Goal: Task Accomplishment & Management: Manage account settings

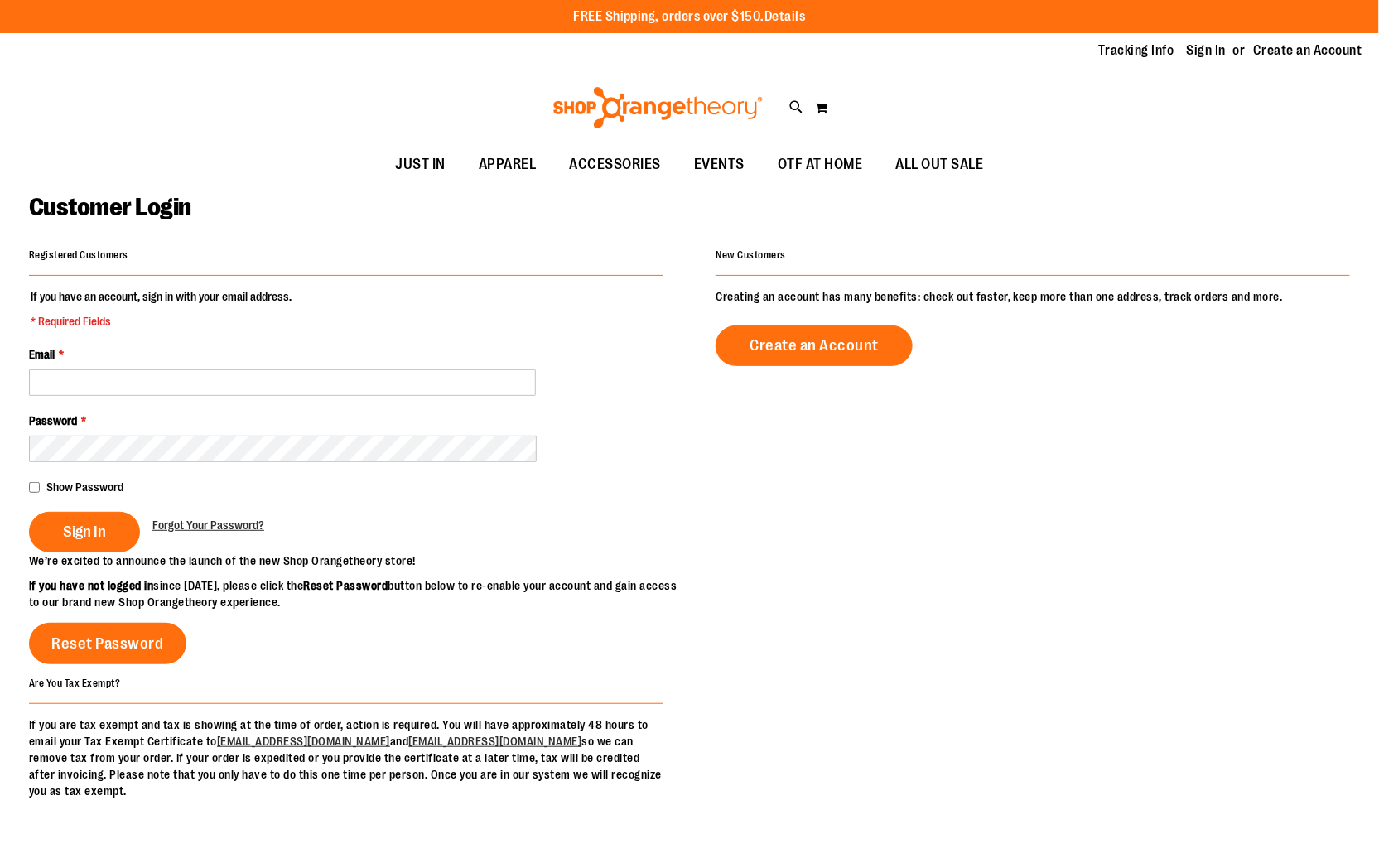
click at [342, 388] on input "Email *" at bounding box center [282, 382] width 507 height 26
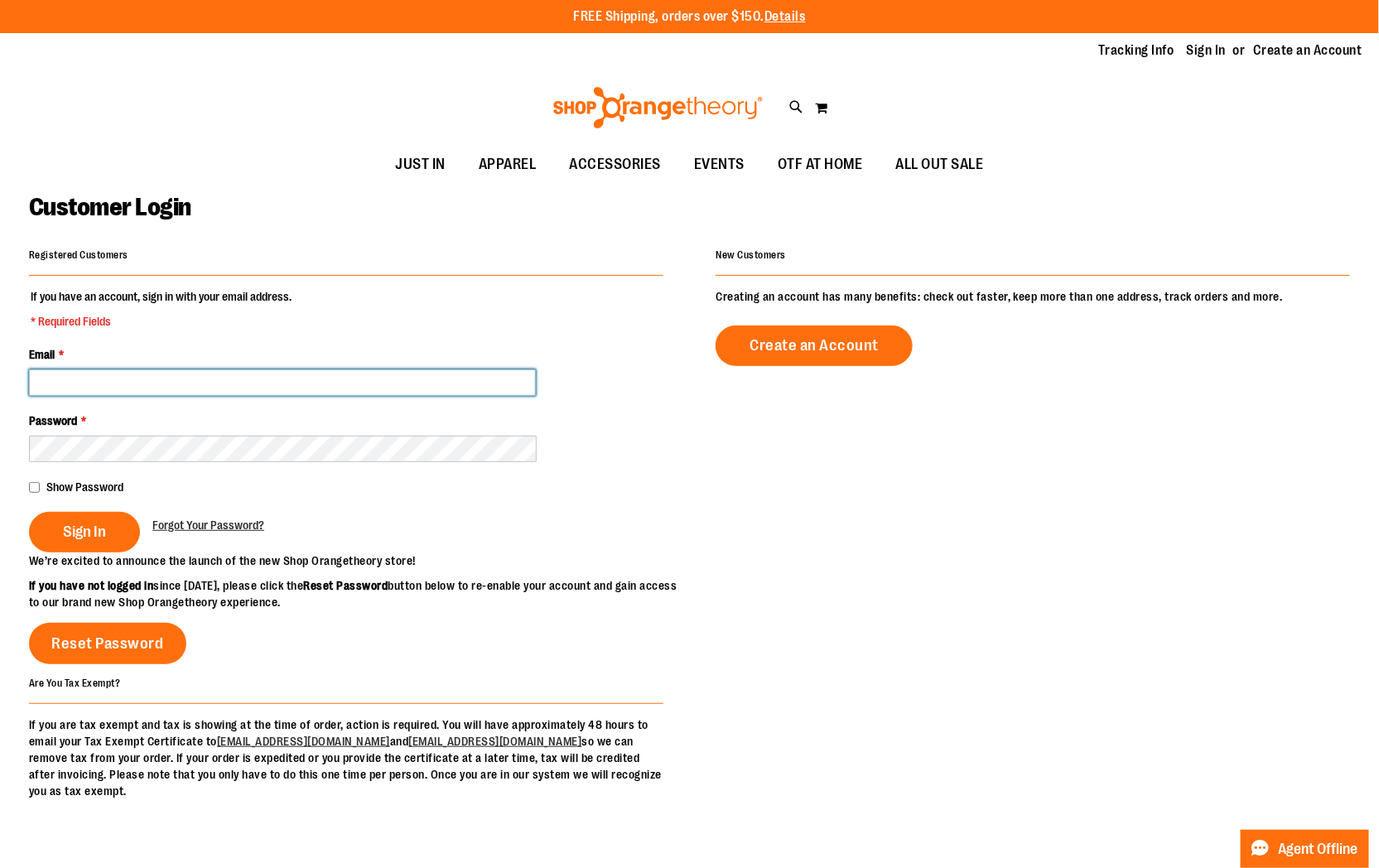
click at [382, 381] on input "Email *" at bounding box center [282, 382] width 507 height 26
drag, startPoint x: 384, startPoint y: 382, endPoint x: -11, endPoint y: 342, distance: 397.0
click at [0, 342] on html "Skip to Content The store will not work correctly when cookies are disabled. FR…" at bounding box center [690, 434] width 1379 height 868
paste input "email"
drag, startPoint x: 139, startPoint y: 383, endPoint x: -11, endPoint y: 375, distance: 150.2
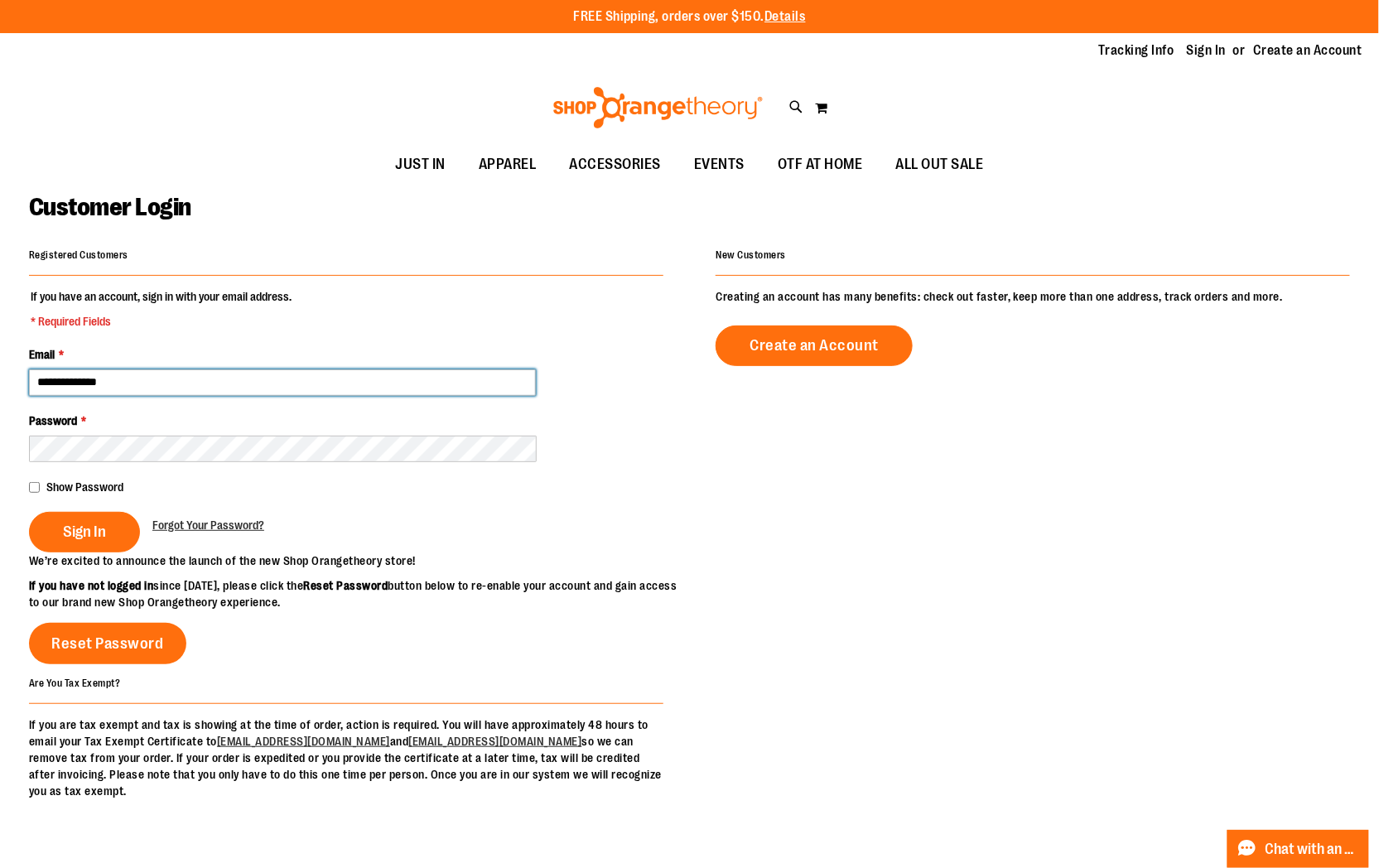
click at [0, 375] on html "Skip to Content The store will not work correctly when cookies are disabled. FR…" at bounding box center [690, 434] width 1379 height 868
type input "**********"
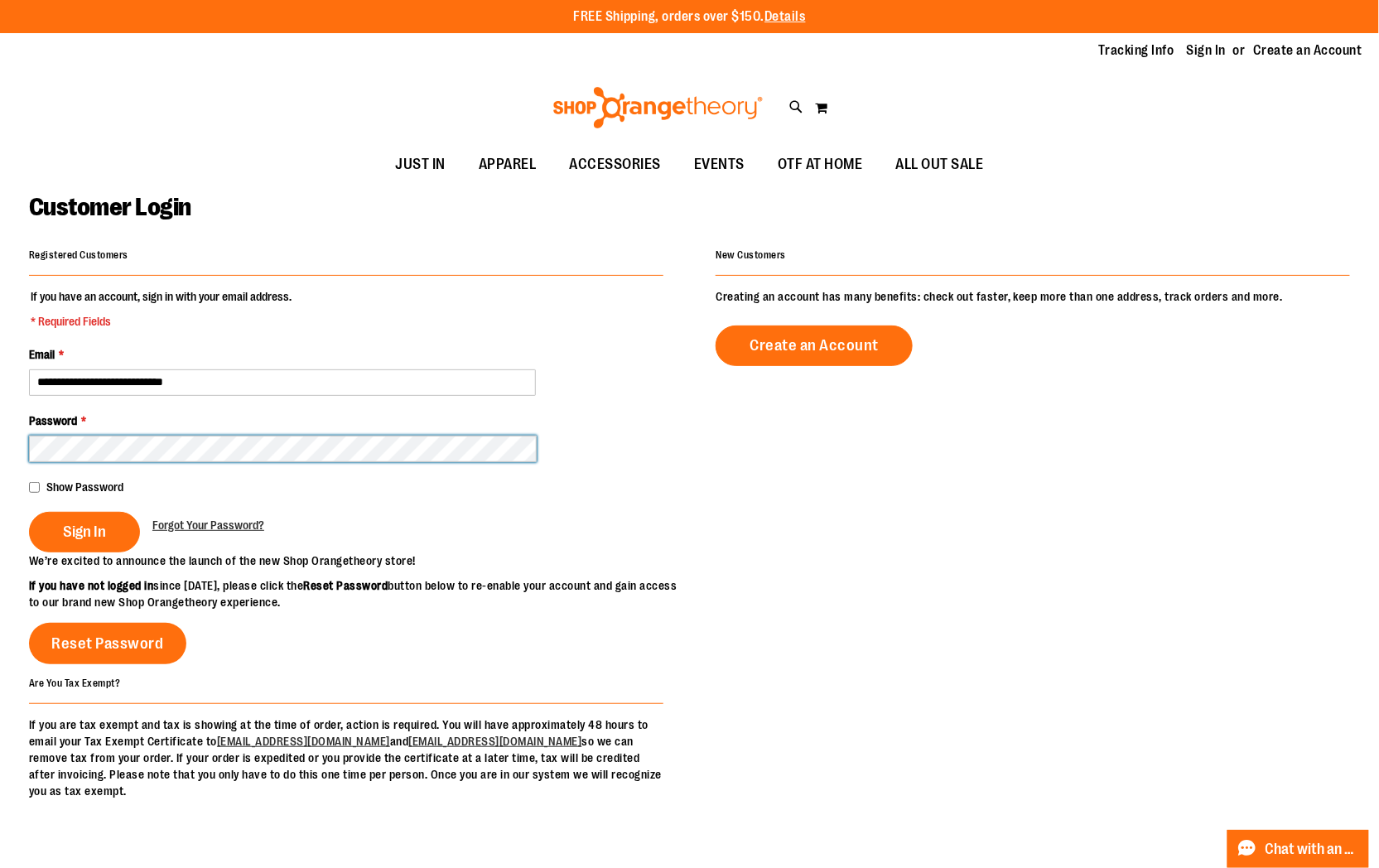
click at [29, 511] on button "Sign In" at bounding box center [84, 532] width 111 height 41
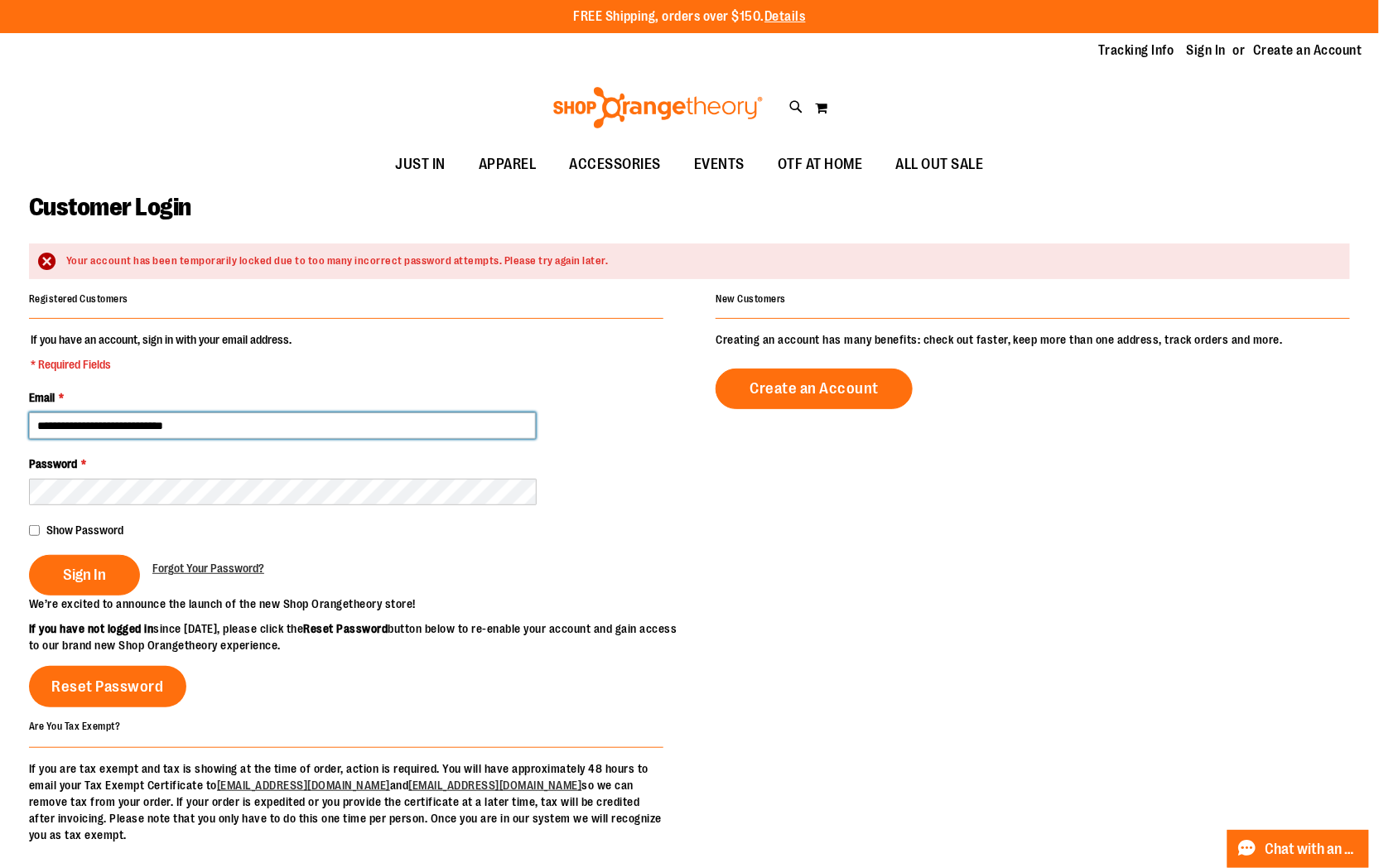
click at [265, 416] on input "**********" at bounding box center [282, 425] width 507 height 26
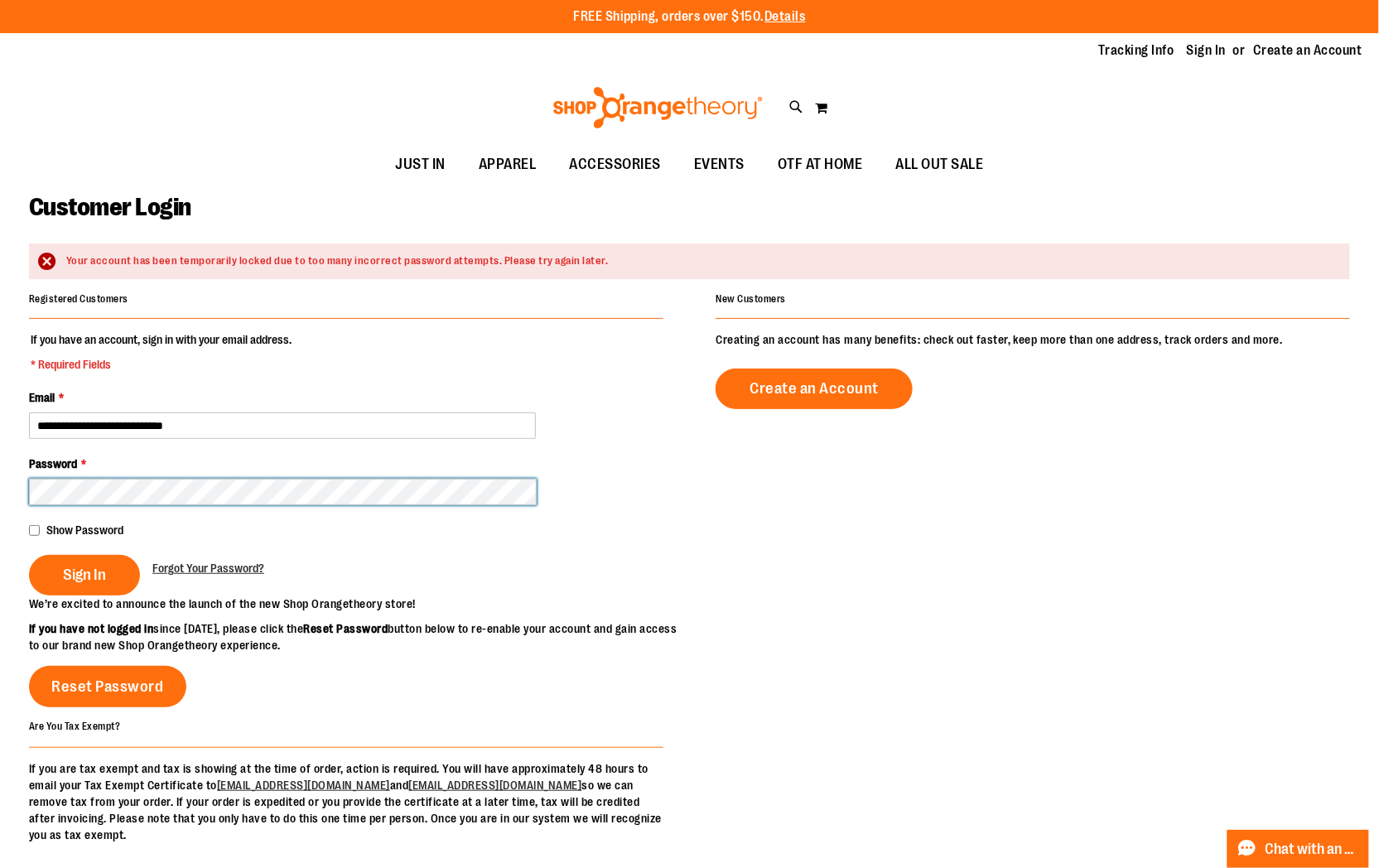
click at [29, 555] on button "Sign In" at bounding box center [84, 575] width 111 height 41
